Goal: Task Accomplishment & Management: Manage account settings

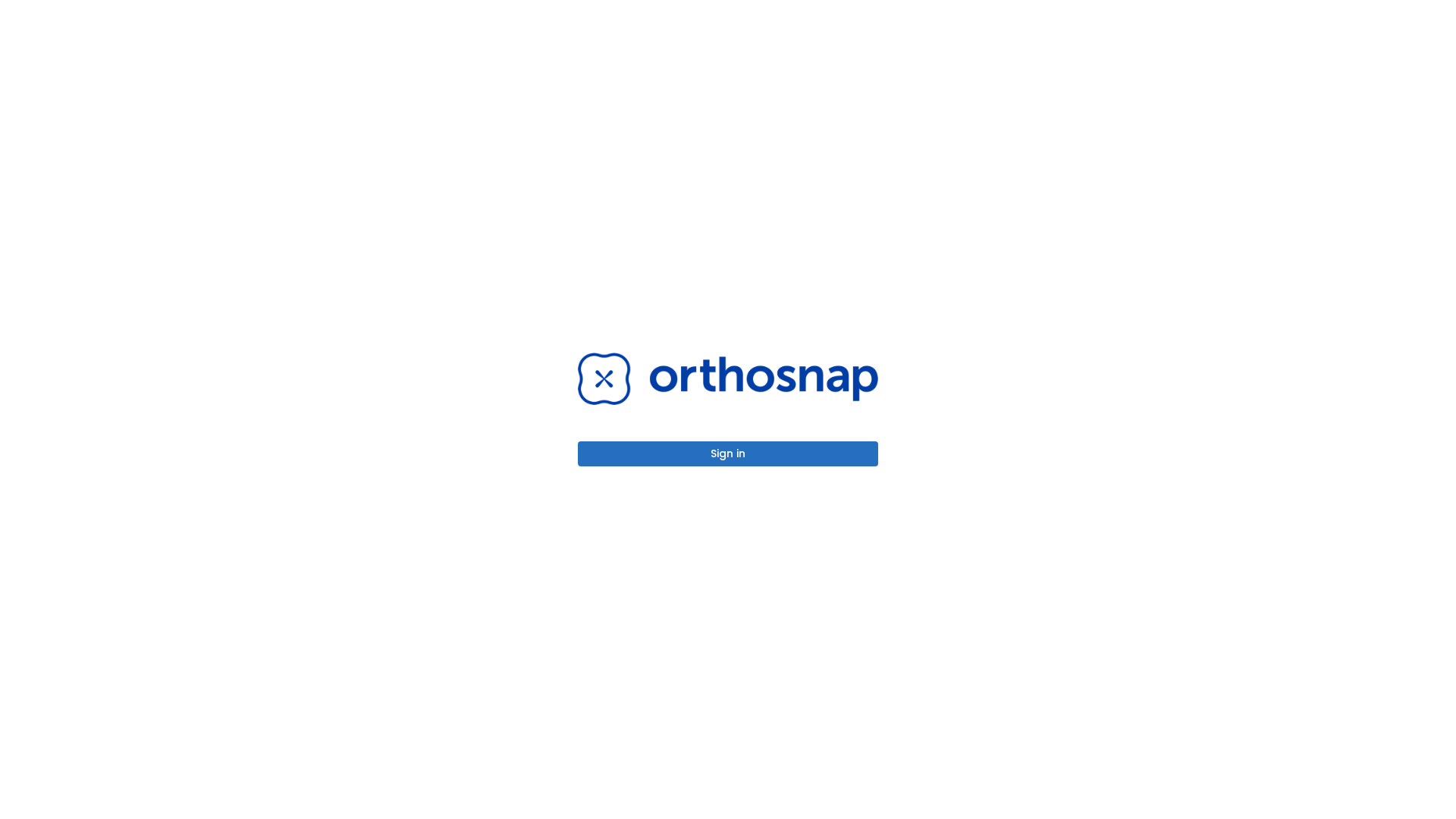
click at [728, 453] on button "Sign in" at bounding box center [728, 453] width 301 height 25
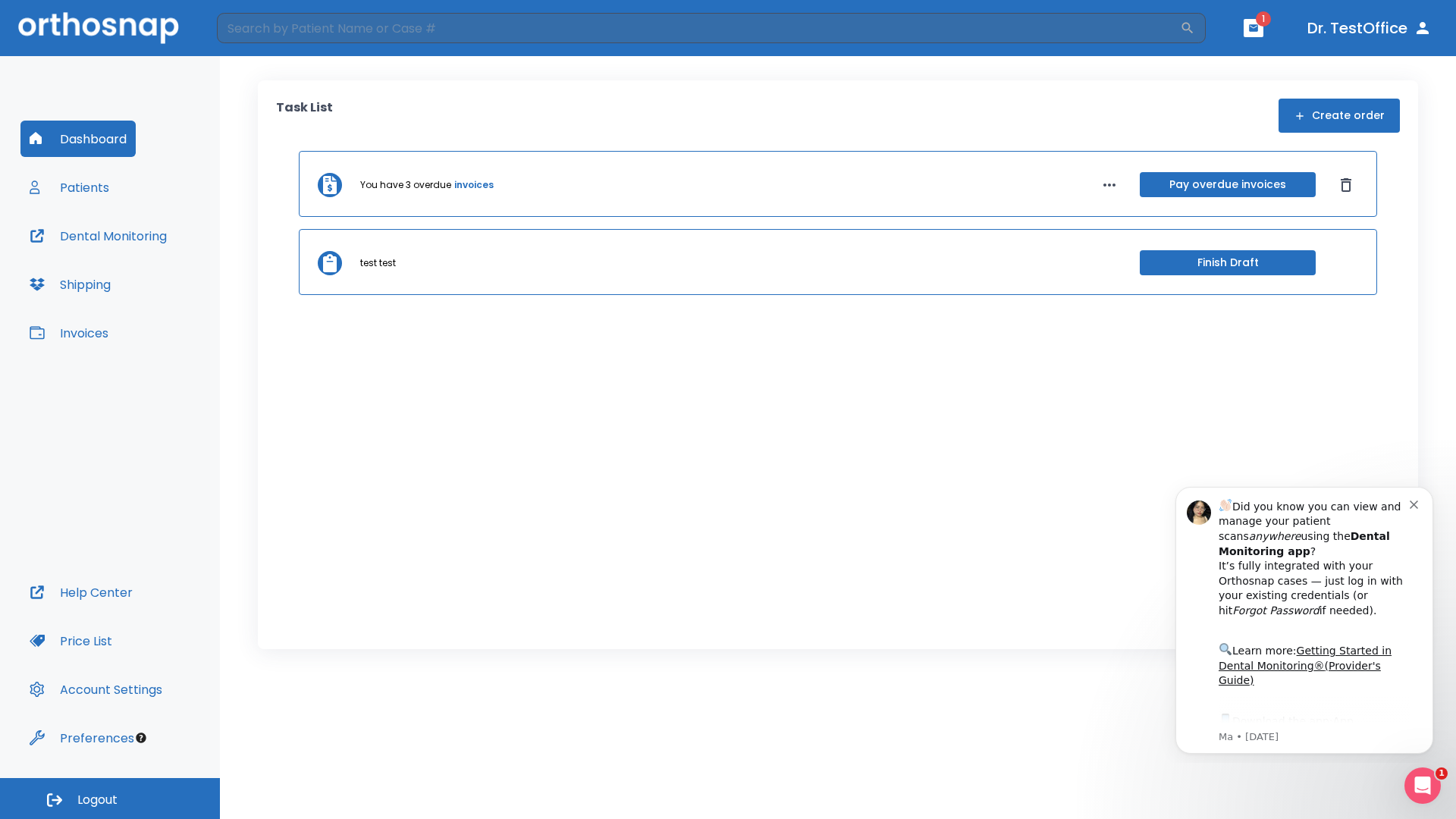
click at [110, 799] on span "Logout" at bounding box center [98, 800] width 40 height 16
